Goal: Task Accomplishment & Management: Use online tool/utility

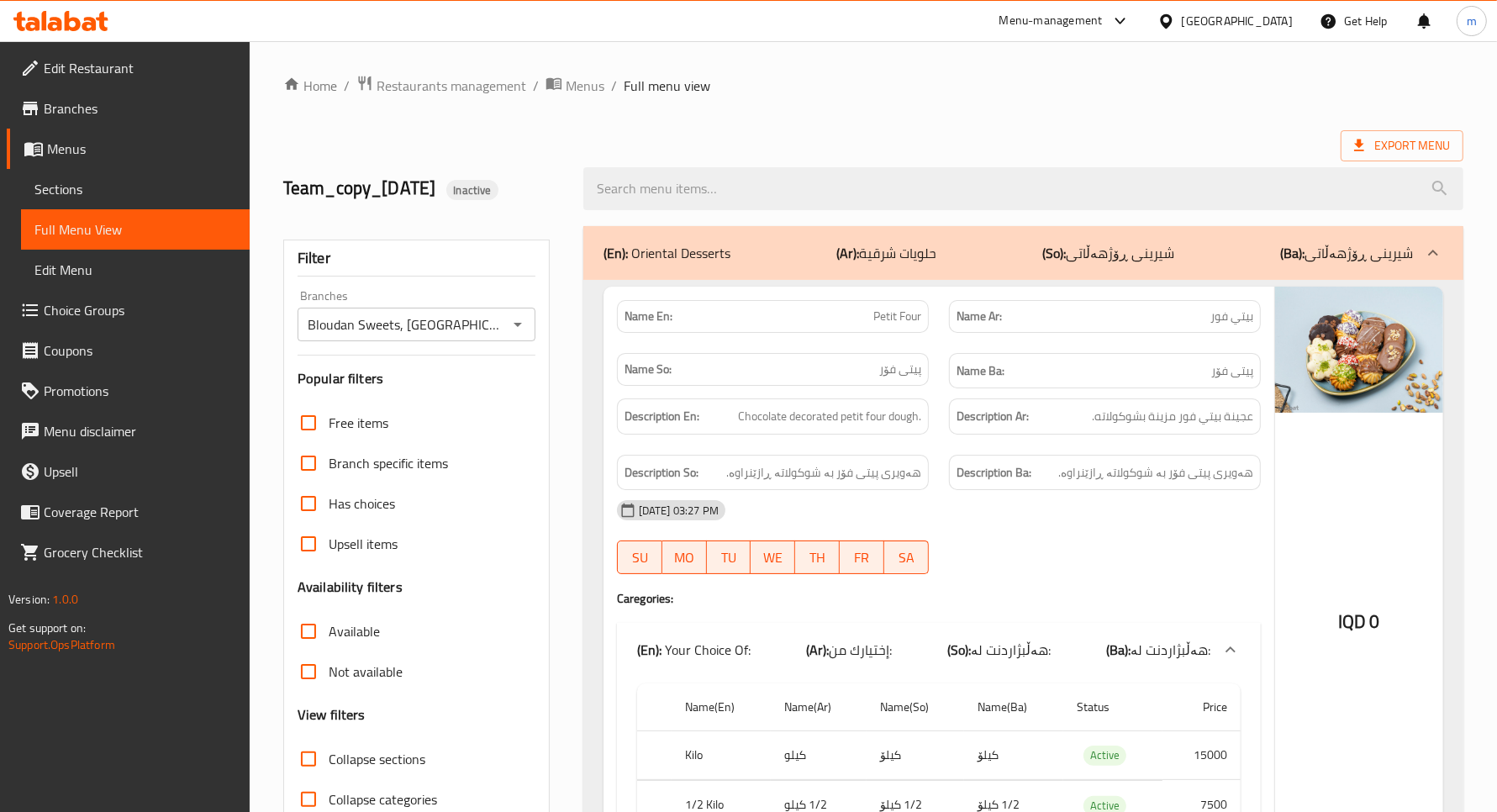
click at [122, 68] on span "Edit Restaurant" at bounding box center [140, 68] width 193 height 20
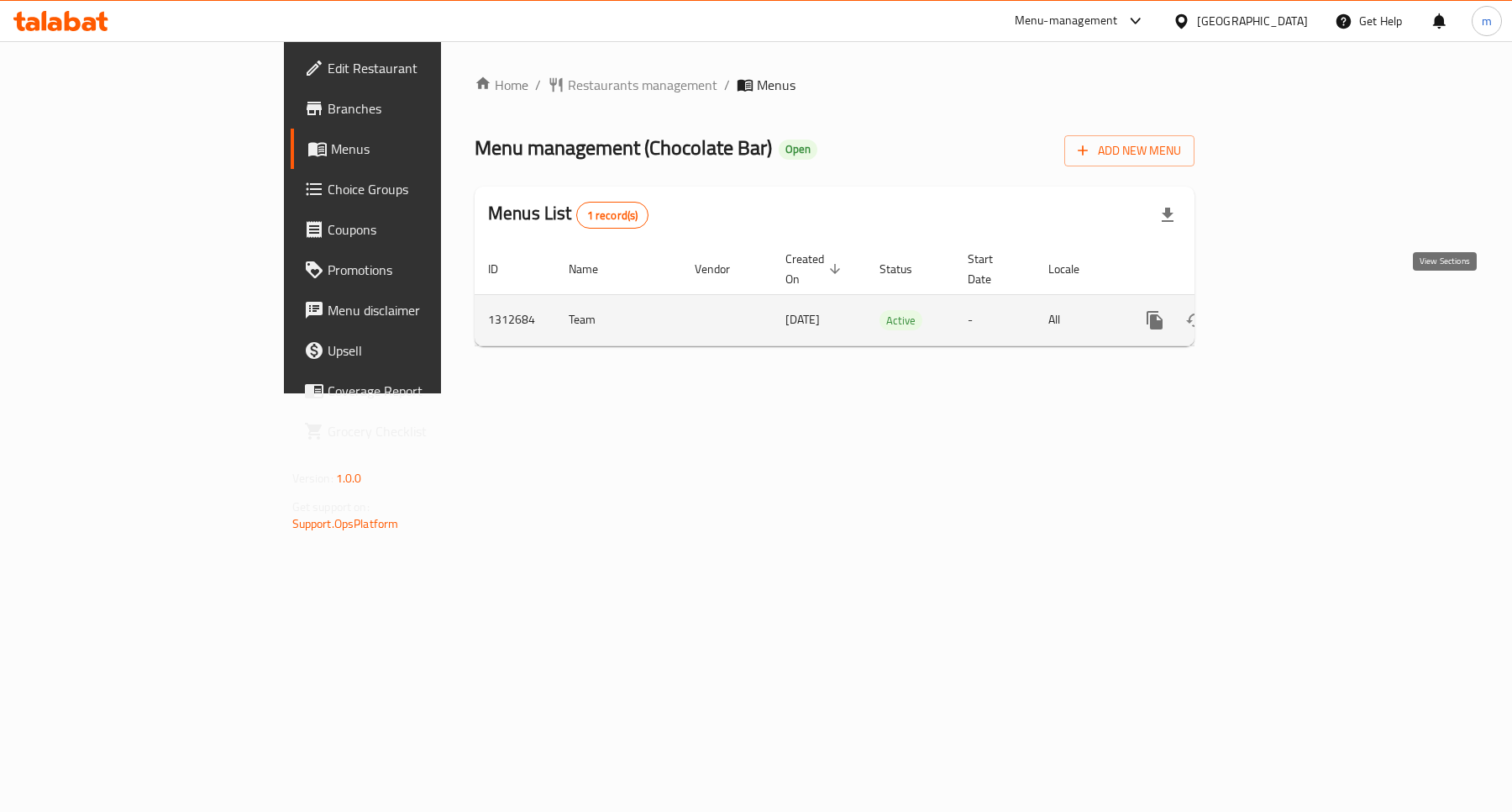
click at [1286, 310] on icon "enhanced table" at bounding box center [1275, 319] width 20 height 20
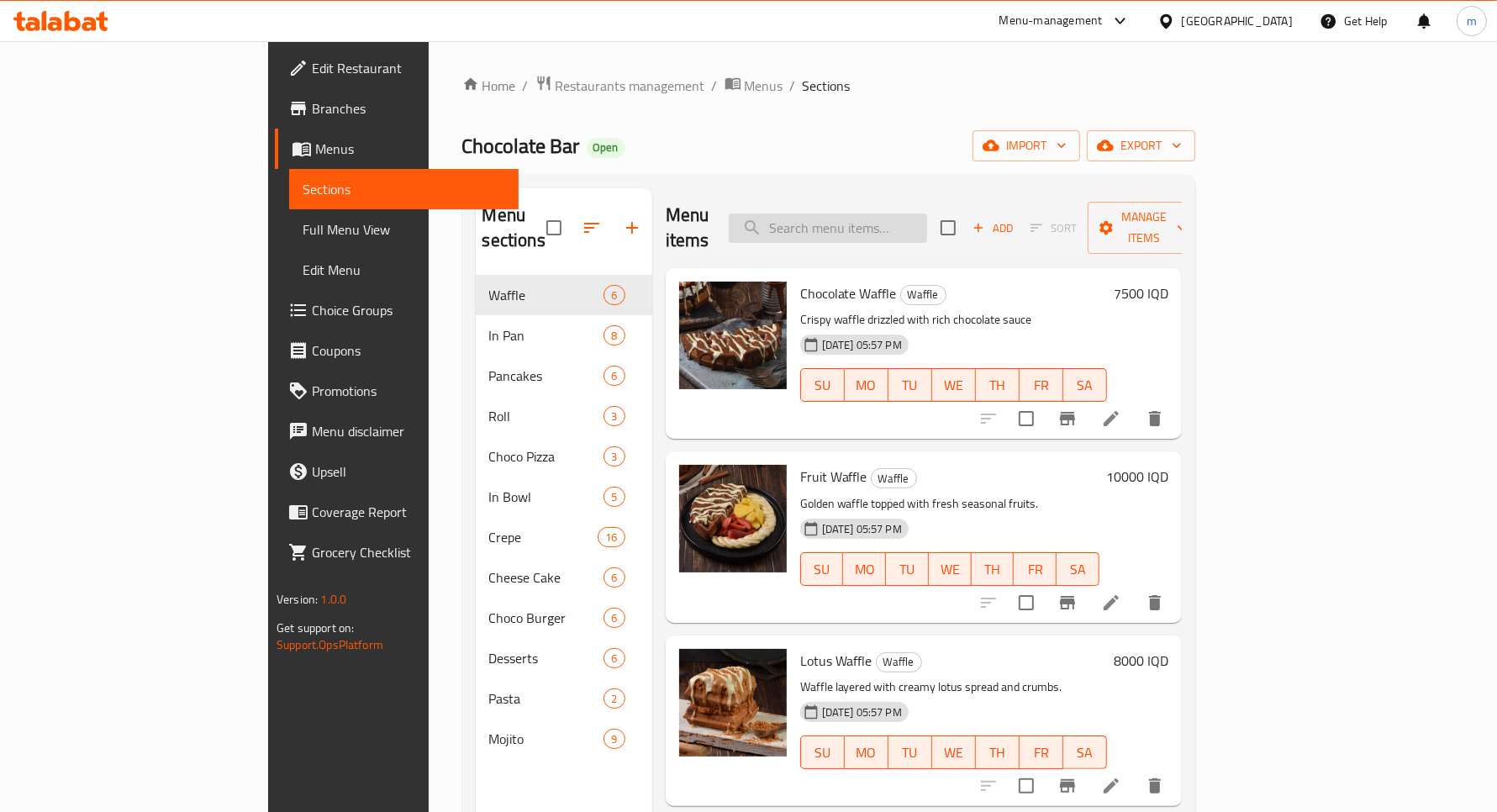
click at [876, 214] on input "search" at bounding box center [828, 228] width 199 height 29
paste input "Mocha tschino"
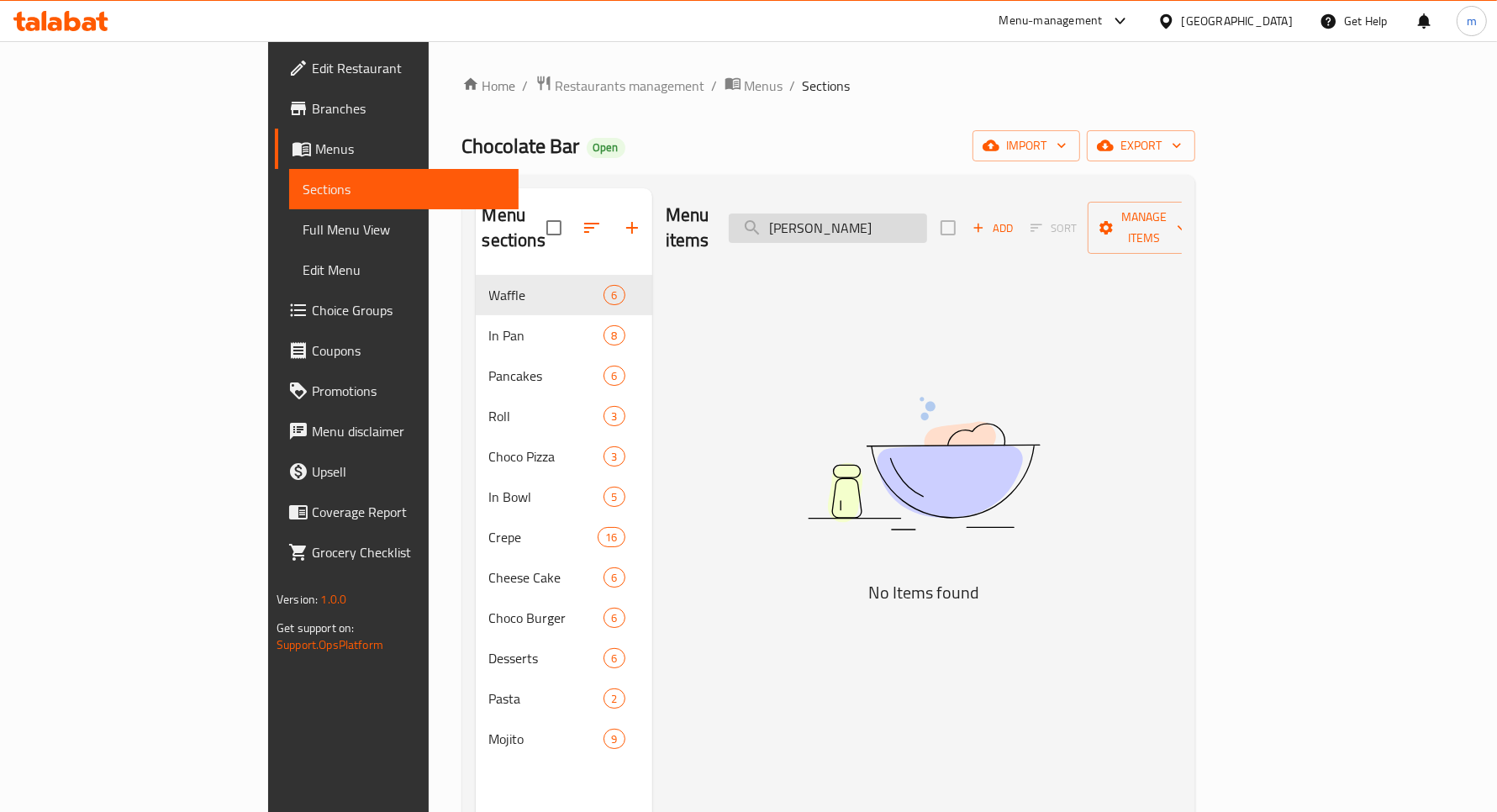
click at [879, 223] on input "Mocha tschino" at bounding box center [828, 228] width 199 height 29
click at [880, 221] on input "Mocha tschino" at bounding box center [828, 228] width 199 height 29
paste input "Cappucc"
click at [897, 214] on input "Cappuccino" at bounding box center [828, 228] width 199 height 29
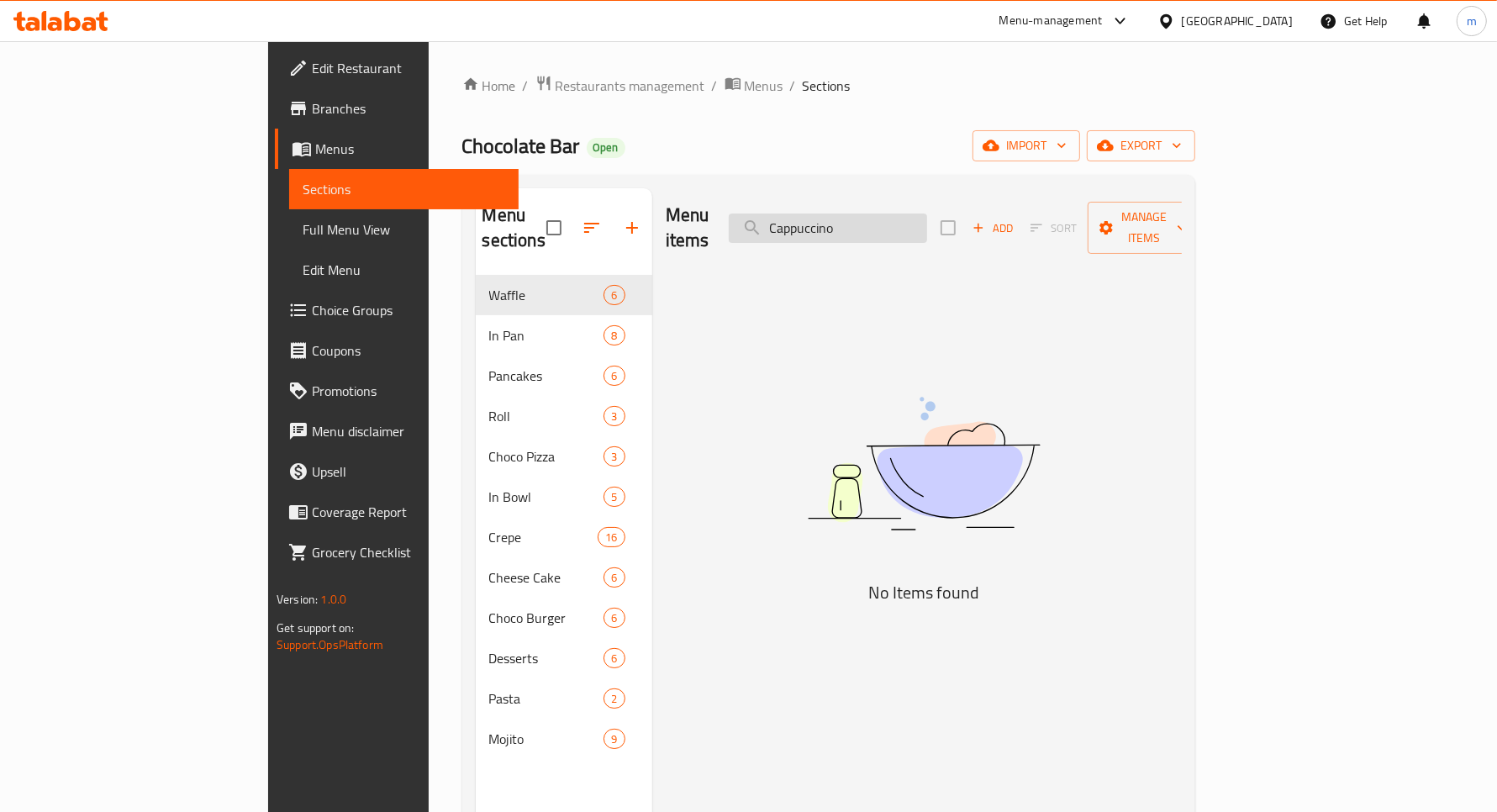
click at [897, 214] on input "Cappuccino" at bounding box center [828, 228] width 199 height 29
paste input "ramel Macchiat"
click at [920, 224] on input "Caramel Macchiato" at bounding box center [828, 228] width 199 height 29
paste input "fe latte"
click at [927, 217] on input "Cafe latte" at bounding box center [828, 228] width 199 height 29
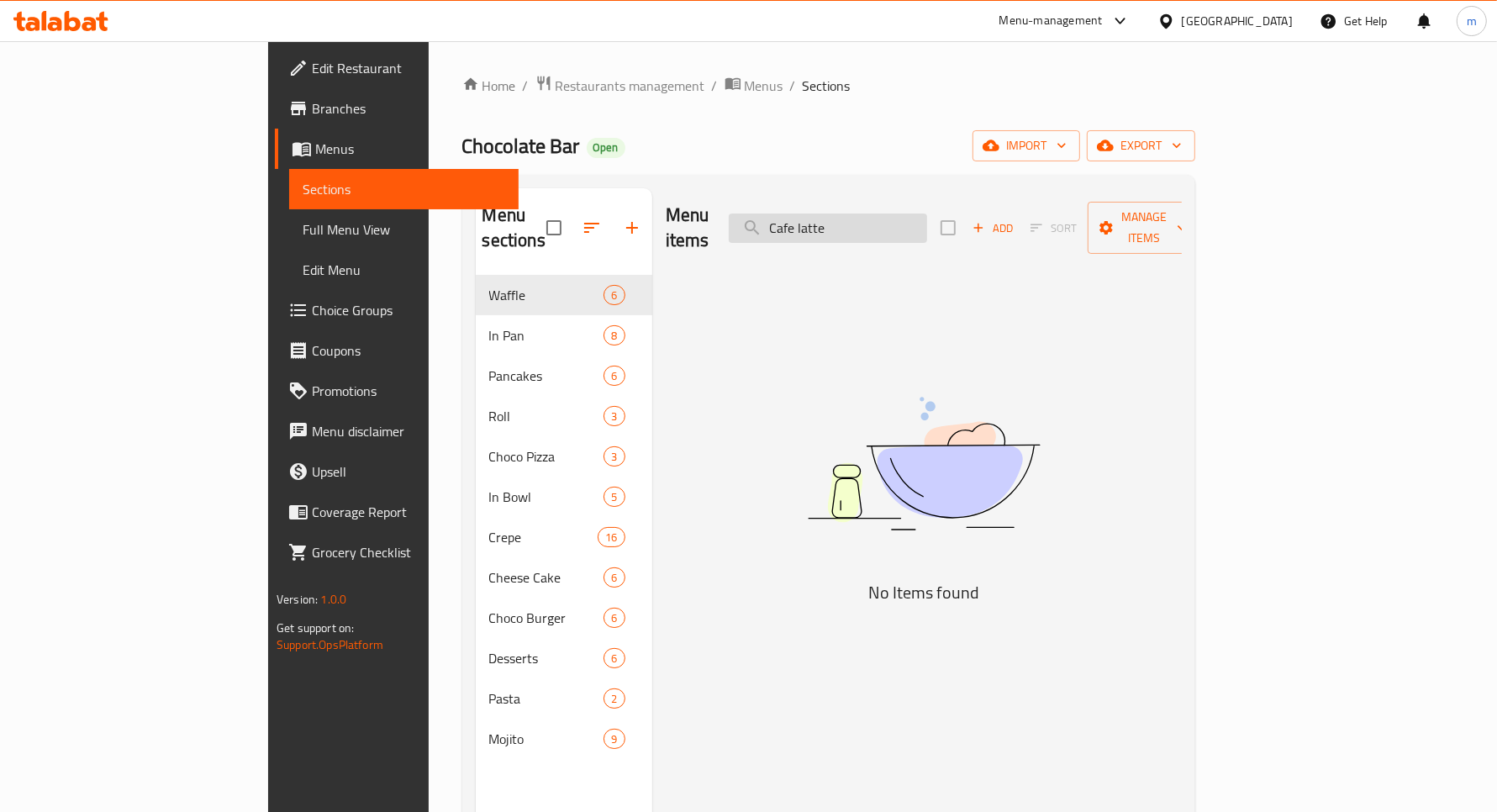
paste input "Americano"
click at [927, 218] on input "Cafe latteAmericano" at bounding box center [828, 228] width 199 height 29
paste input "Americano"
click at [927, 218] on input "Cafe latteAmAmericanoericano" at bounding box center [828, 228] width 199 height 29
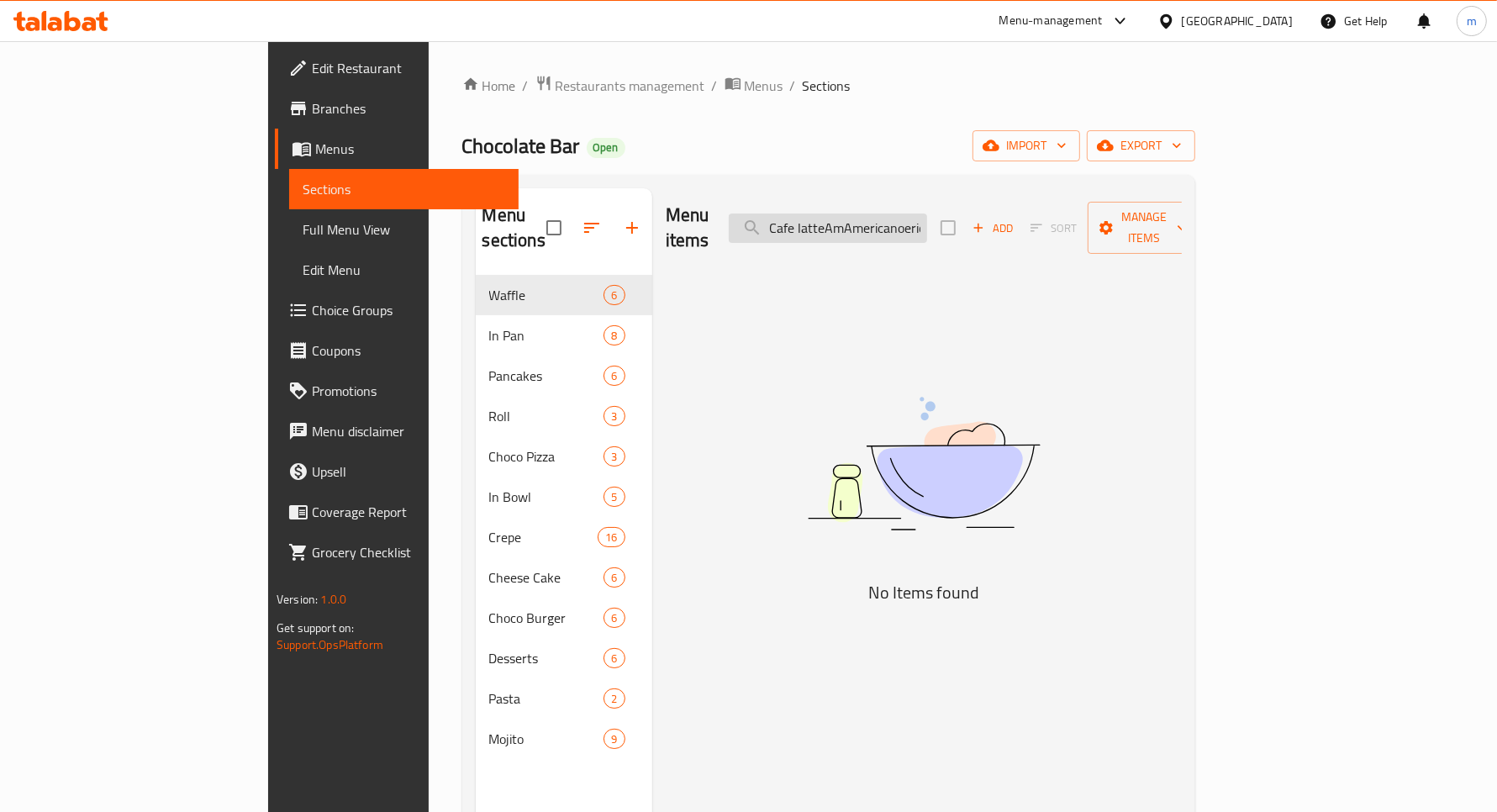
paste input "Am"
paste input "search"
type input "Americano"
click at [912, 246] on div "Menu items Americano Add Sort Manage items No Items found" at bounding box center [917, 594] width 530 height 812
